Goal: Task Accomplishment & Management: Manage account settings

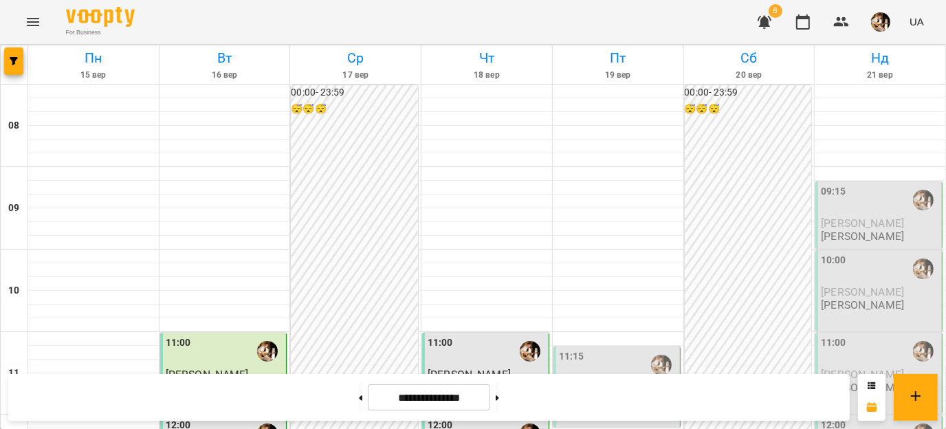
scroll to position [672, 0]
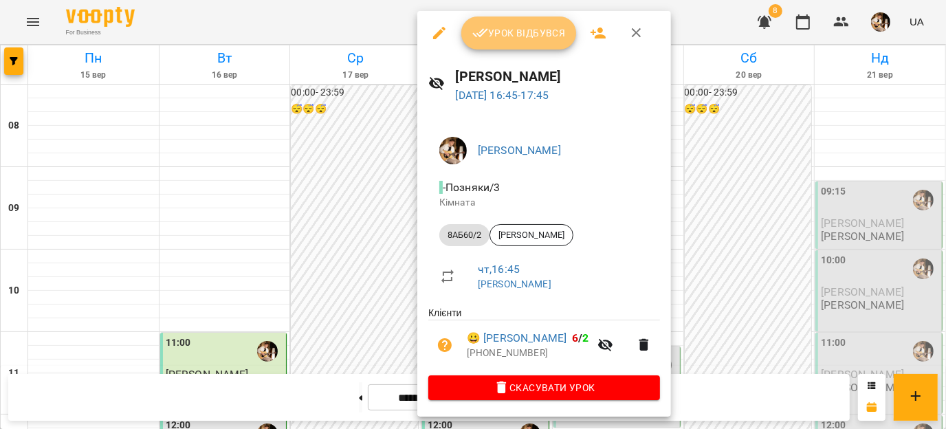
click at [515, 44] on button "Урок відбувся" at bounding box center [519, 33] width 116 height 33
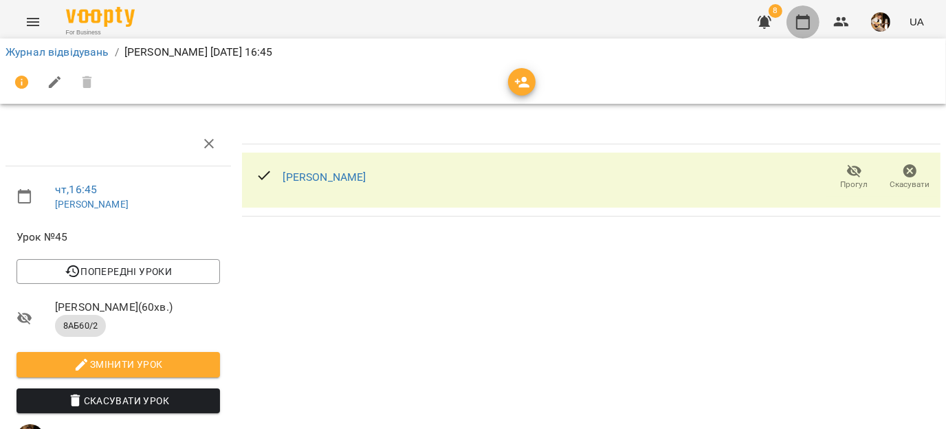
click at [810, 28] on icon "button" at bounding box center [803, 21] width 14 height 15
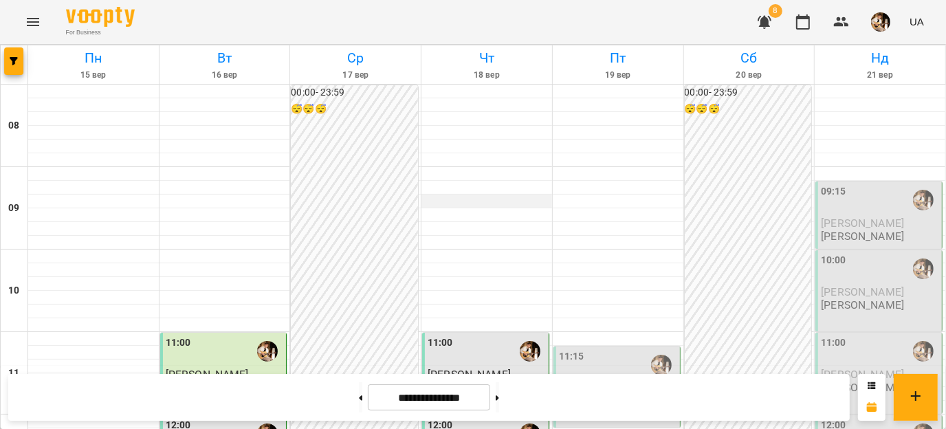
scroll to position [591, 0]
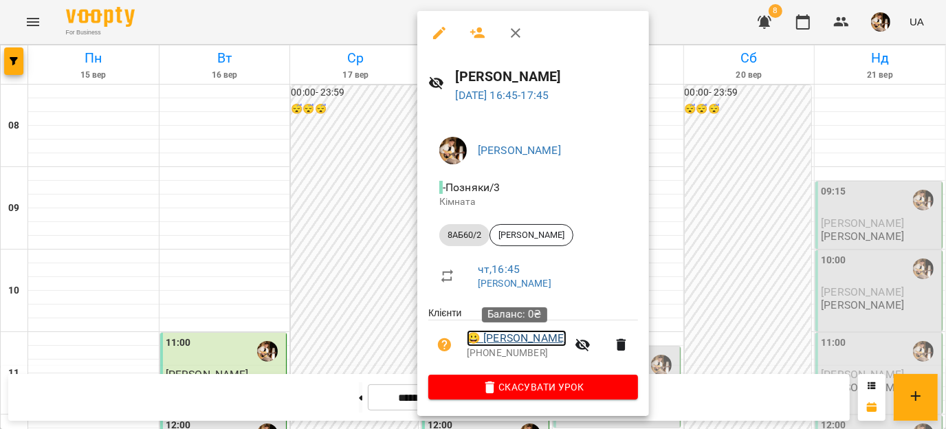
click at [526, 340] on link "😀 [PERSON_NAME]" at bounding box center [517, 338] width 100 height 17
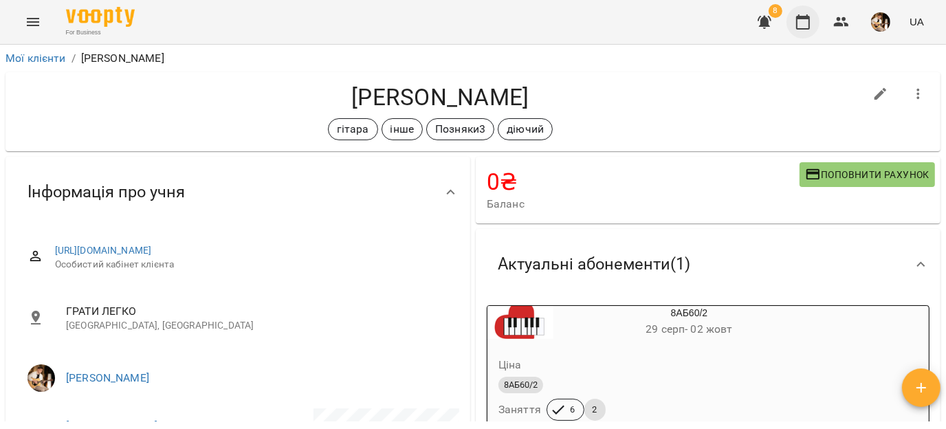
click at [808, 28] on icon "button" at bounding box center [803, 22] width 17 height 17
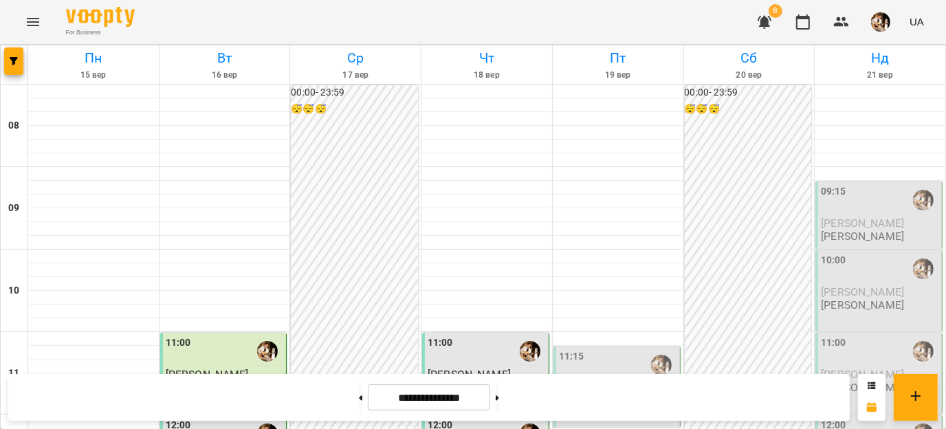
scroll to position [679, 0]
